Goal: Transaction & Acquisition: Purchase product/service

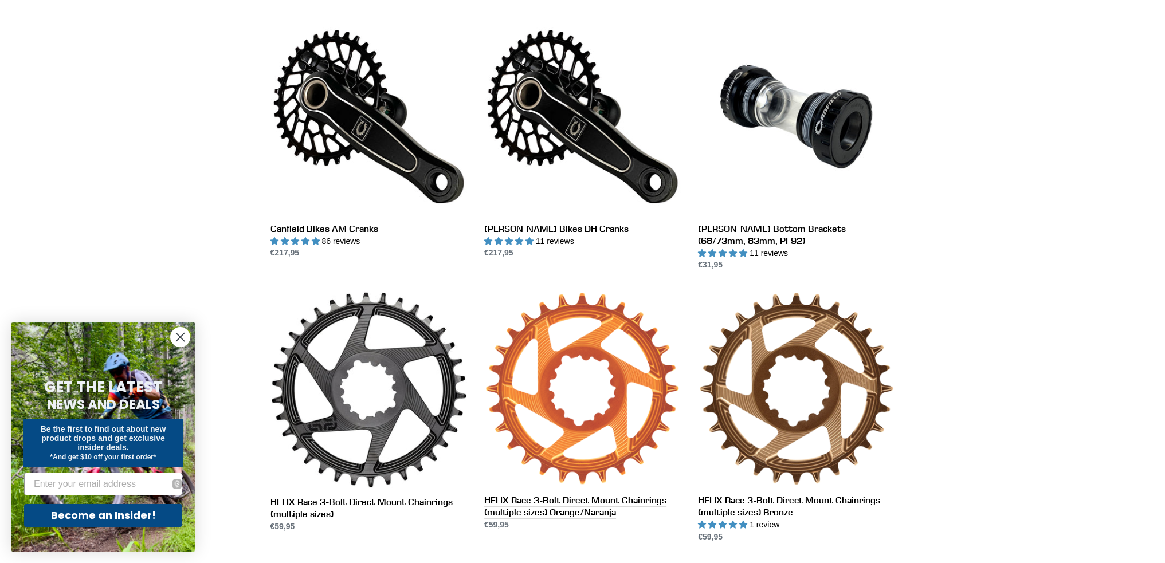
scroll to position [115, 0]
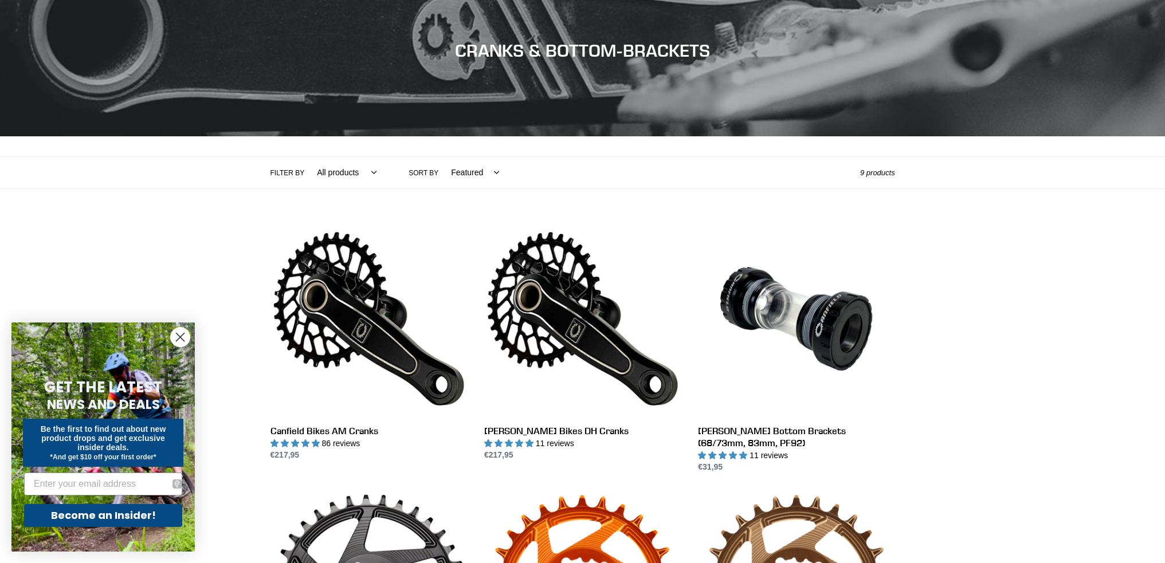
click at [340, 171] on select "All products Components Cranks" at bounding box center [343, 173] width 74 height 32
select select "/collections/cranks-chainrings/cranks"
click at [306, 157] on select "All products Components Cranks" at bounding box center [343, 173] width 74 height 32
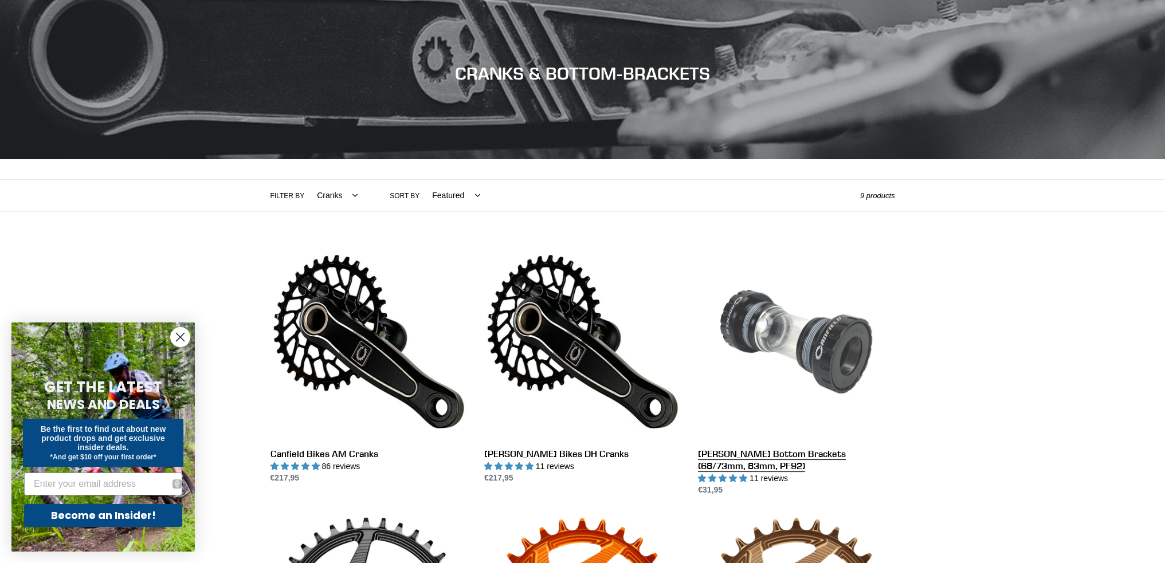
scroll to position [84, 0]
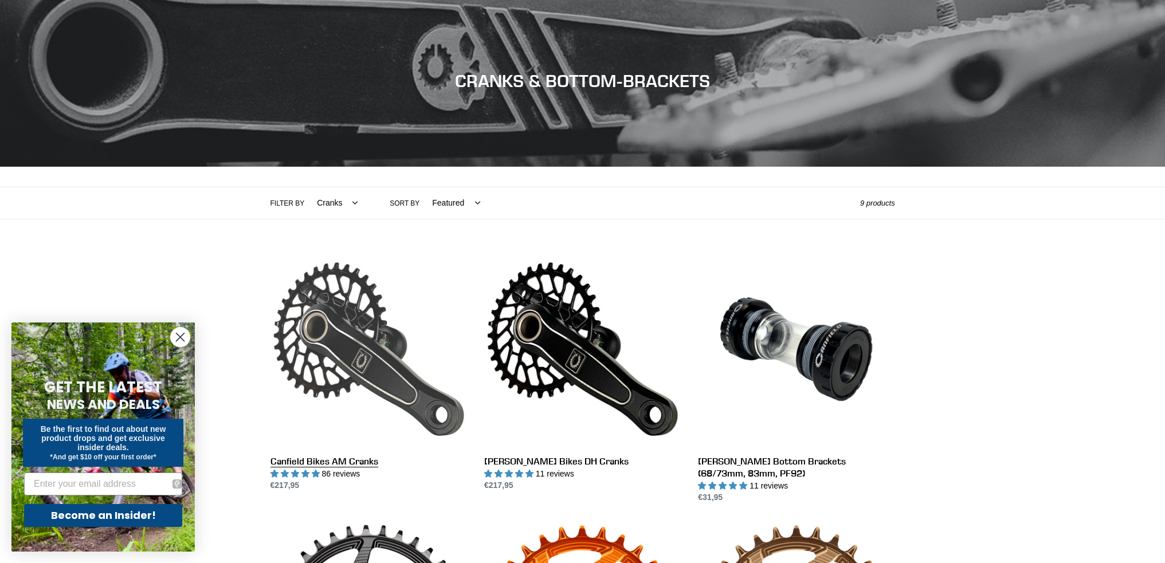
click at [326, 353] on link "Canfield Bikes AM Cranks" at bounding box center [368, 371] width 196 height 241
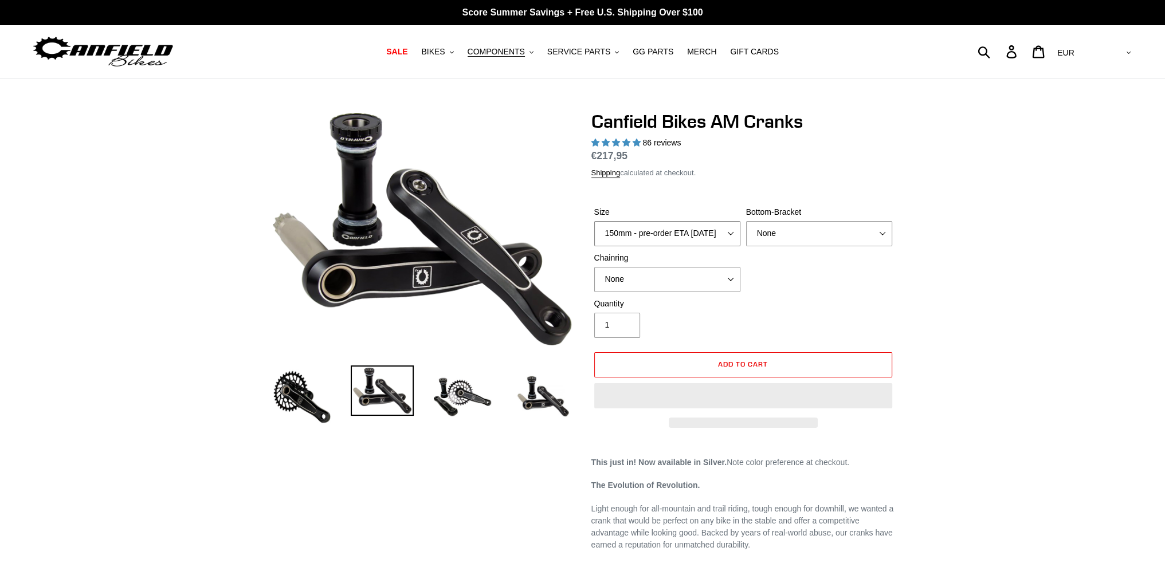
select select "highest-rating"
click at [678, 231] on select "150mm - pre-order ETA [DATE] 155mm - pre-order ETA [DATE] 160mm - pre-order ETA…" at bounding box center [667, 233] width 146 height 25
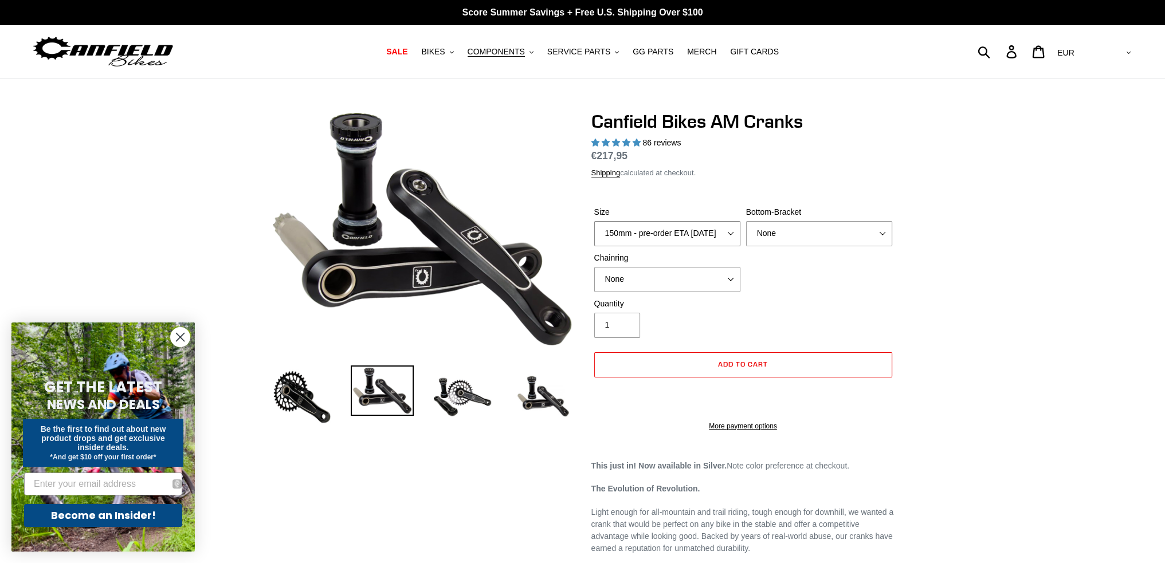
select select "165mm - pre-order ETA [DATE]"
click at [594, 221] on select "150mm - pre-order ETA [DATE] 155mm - pre-order ETA [DATE] 160mm - pre-order ETA…" at bounding box center [667, 233] width 146 height 25
click at [777, 234] on select "None BSA Threaded 68/73mm Press Fit PF92" at bounding box center [819, 233] width 146 height 25
click at [639, 276] on select "None 30t Round (Boost 148) 30t Oval (Boost 148) 32t Round (Boost 148) 32t Oval …" at bounding box center [667, 279] width 146 height 25
click at [286, 394] on img at bounding box center [301, 396] width 63 height 63
